Goal: Navigation & Orientation: Find specific page/section

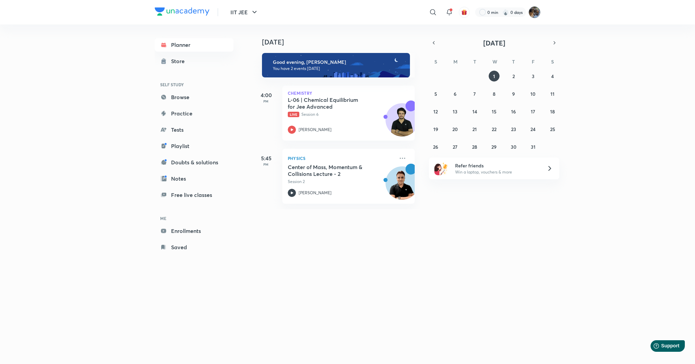
click at [535, 13] on img at bounding box center [535, 12] width 12 height 12
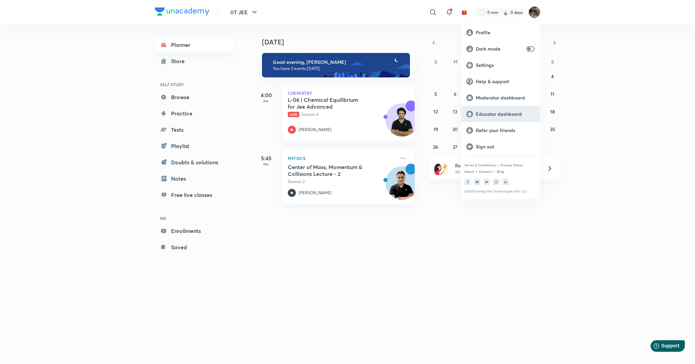
click at [494, 113] on p "Educator dashboard" at bounding box center [505, 114] width 59 height 6
